Goal: Information Seeking & Learning: Learn about a topic

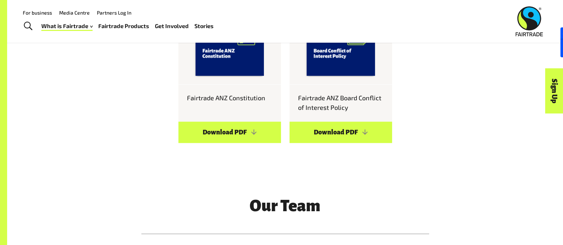
scroll to position [668, 0]
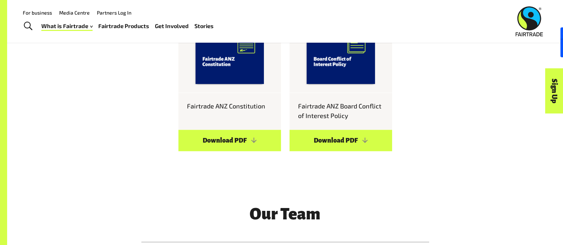
click at [45, 13] on link "For business" at bounding box center [37, 13] width 29 height 6
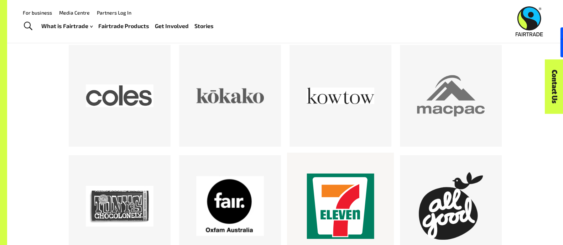
scroll to position [1157, 0]
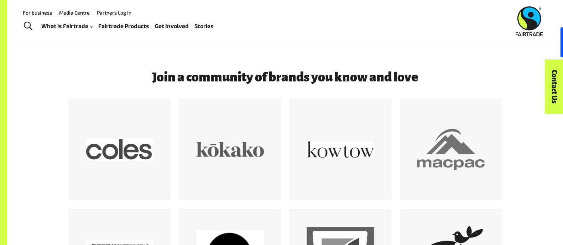
click at [276, 83] on h3 "Join a community of brands you know and love" at bounding box center [285, 77] width 362 height 14
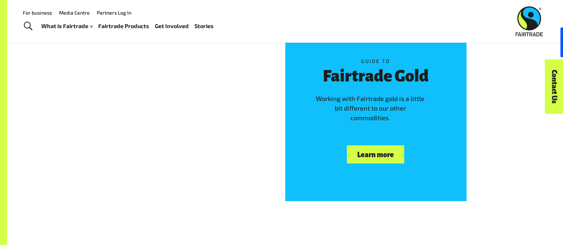
scroll to position [2299, 0]
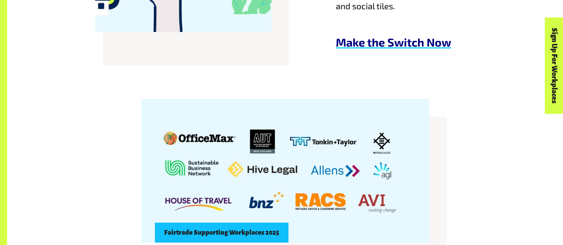
scroll to position [623, 0]
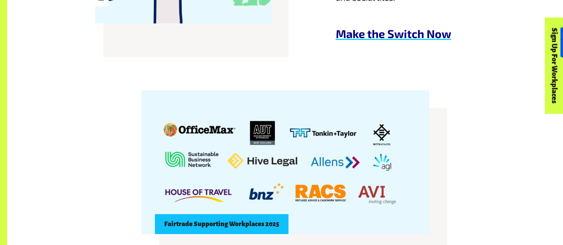
click at [266, 129] on img at bounding box center [285, 162] width 288 height 144
